Goal: Use online tool/utility: Utilize a website feature to perform a specific function

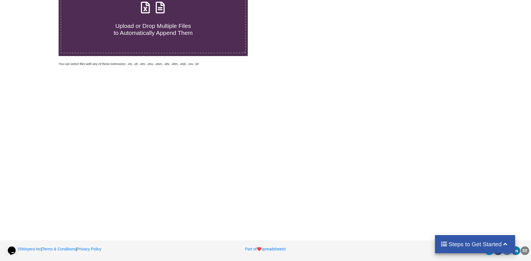
scroll to position [167, 0]
click at [197, 53] on label "Upload or Drop Multiple Files to Automatically Append Them" at bounding box center [153, 17] width 185 height 71
type input "C:\fakepath\2899 [PERSON_NAME]xlsx"
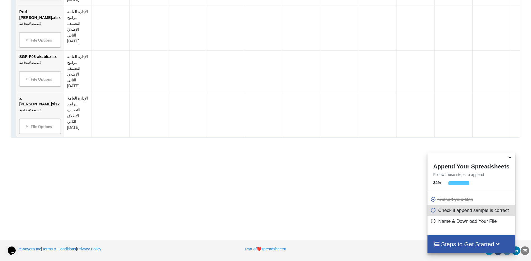
scroll to position [1179, 0]
click at [447, 218] on p "Name & Download Your File" at bounding box center [471, 221] width 83 height 7
click at [442, 207] on p "Check if append sample is correct" at bounding box center [471, 210] width 83 height 7
click at [441, 241] on h4 "Steps to Get Started" at bounding box center [471, 244] width 76 height 7
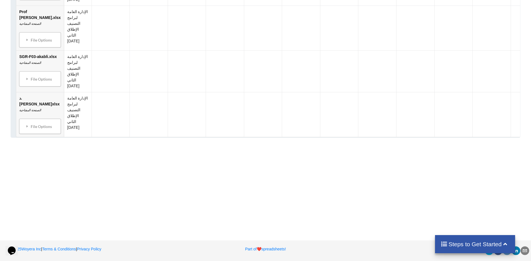
scroll to position [1237, 0]
click at [485, 243] on h4 "Steps to Get Started" at bounding box center [474, 244] width 69 height 7
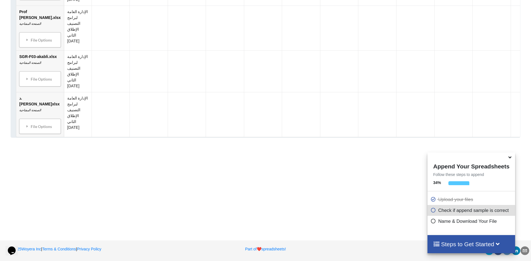
click at [456, 218] on p "Name & Download Your File" at bounding box center [471, 221] width 83 height 7
click at [447, 196] on p "Upload your files" at bounding box center [471, 199] width 83 height 7
click at [434, 161] on h4 "Append Your Spreadsheets" at bounding box center [470, 165] width 87 height 8
click at [439, 207] on p "Check if append sample is correct" at bounding box center [471, 210] width 83 height 7
click at [445, 218] on p "Name & Download Your File" at bounding box center [471, 221] width 83 height 7
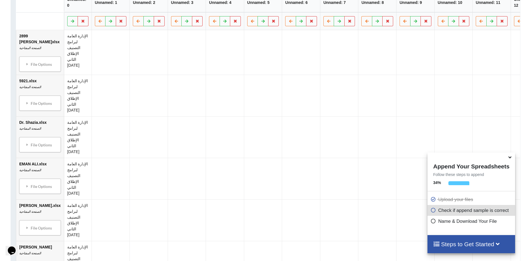
scroll to position [345, 0]
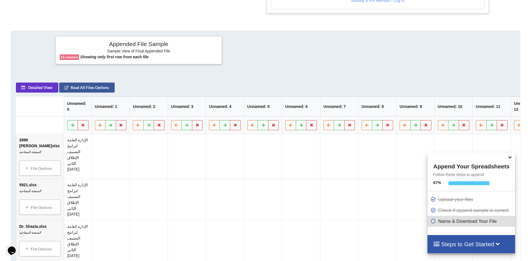
scroll to position [223, 0]
